Goal: Use online tool/utility: Utilize a website feature to perform a specific function

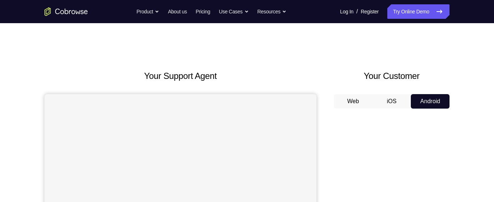
click at [427, 99] on button "Android" at bounding box center [430, 101] width 39 height 14
click at [409, 16] on link "Try Online Demo" at bounding box center [418, 11] width 62 height 14
click at [409, 8] on link "Try Online Demo" at bounding box center [418, 11] width 62 height 14
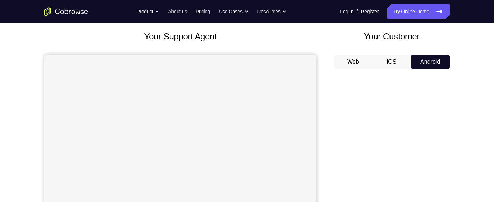
scroll to position [54, 0]
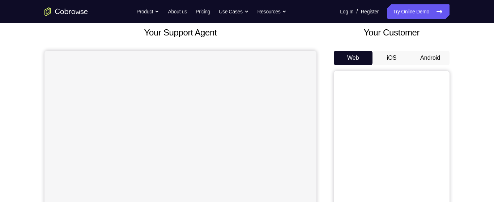
scroll to position [42, 0]
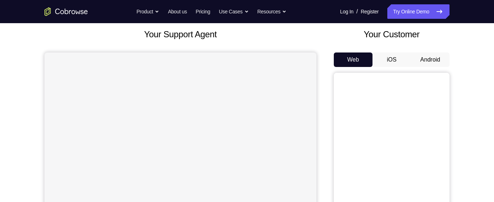
click at [423, 60] on button "Android" at bounding box center [430, 59] width 39 height 14
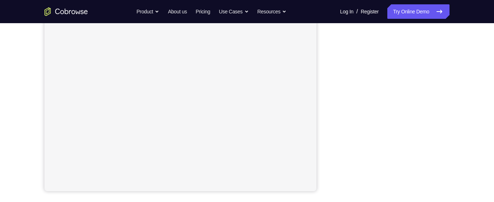
scroll to position [158, 0]
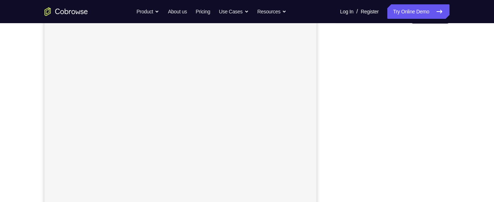
click at [473, 145] on div "Your Support Agent Your Customer Web iOS Android Next Steps We’d be happy to gi…" at bounding box center [247, 176] width 463 height 477
click at [458, 127] on div "Your Support Agent Your Customer Web iOS Android Next Steps We’d be happy to gi…" at bounding box center [247, 138] width 463 height 477
click at [467, 95] on div "Your Support Agent Your Customer Web iOS Android Next Steps We’d be happy to gi…" at bounding box center [247, 166] width 463 height 477
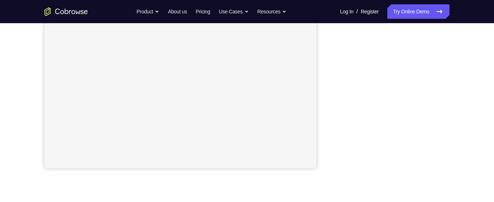
scroll to position [180, 0]
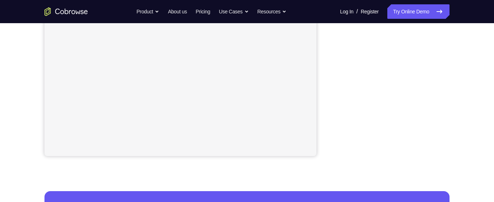
click at [475, 87] on div "Your Support Agent Your Customer Web iOS Android Next Steps We’d be happy to gi…" at bounding box center [247, 81] width 463 height 477
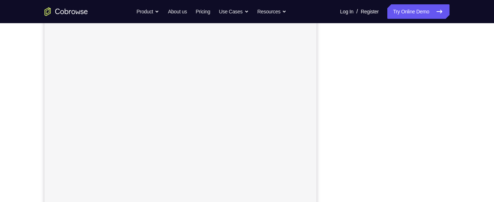
scroll to position [95, 0]
click at [464, 170] on div "Your Support Agent Your Customer Web iOS Android Next Steps We’d be happy to gi…" at bounding box center [247, 166] width 463 height 477
